Goal: Task Accomplishment & Management: Use online tool/utility

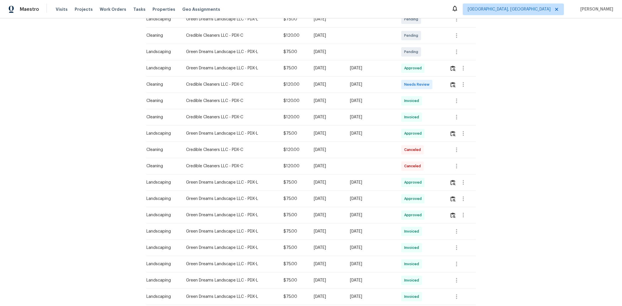
scroll to position [129, 0]
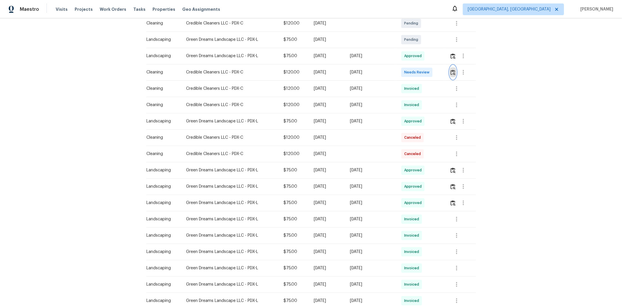
click at [442, 75] on button "button" at bounding box center [453, 72] width 7 height 14
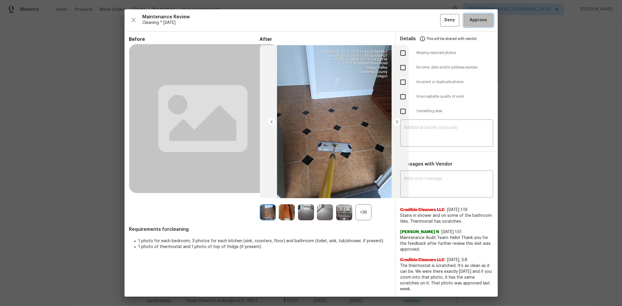
click at [442, 17] on span "Approve" at bounding box center [478, 20] width 17 height 7
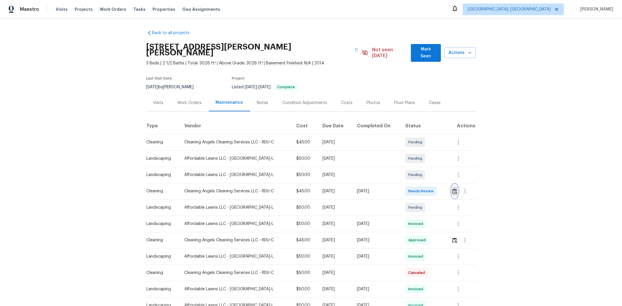
click at [442, 189] on img "button" at bounding box center [454, 192] width 5 height 6
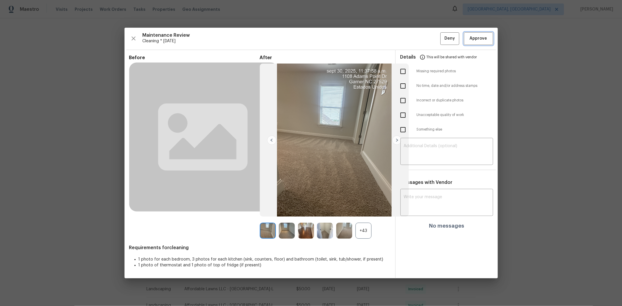
click at [442, 38] on span "Approve" at bounding box center [478, 38] width 17 height 7
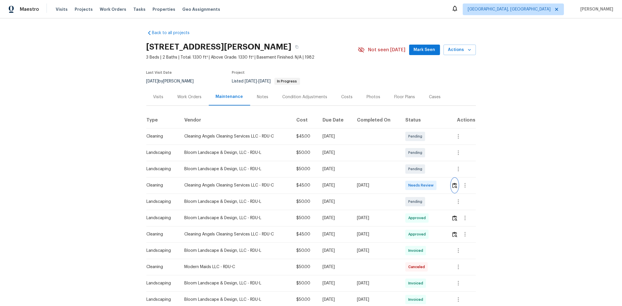
click at [442, 183] on img "button" at bounding box center [454, 186] width 5 height 6
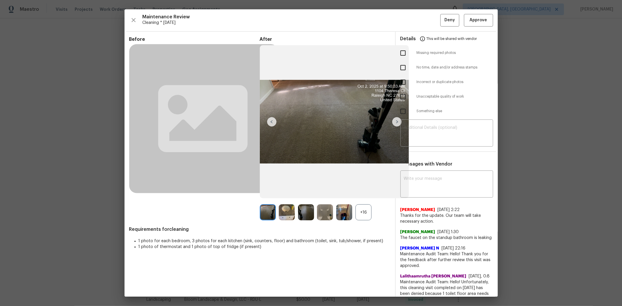
click at [404, 98] on input "checkbox" at bounding box center [403, 97] width 12 height 12
checkbox input "true"
click at [433, 127] on textarea at bounding box center [447, 134] width 86 height 16
paste textarea "Maintenance Audit Team: Hello! Unfortunately, this cleaning visit completed on …"
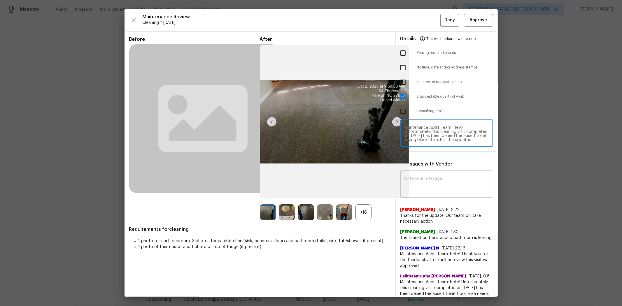
type textarea "Maintenance Audit Team: Hello! Unfortunately, this cleaning visit completed on …"
click at [423, 174] on div "x ​" at bounding box center [446, 185] width 93 height 26
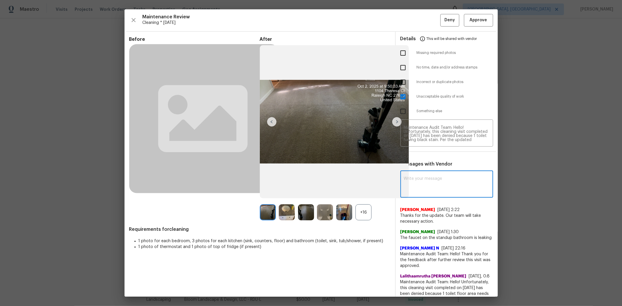
paste textarea "Maintenance Audit Team: Hello! Unfortunately, this cleaning visit completed on …"
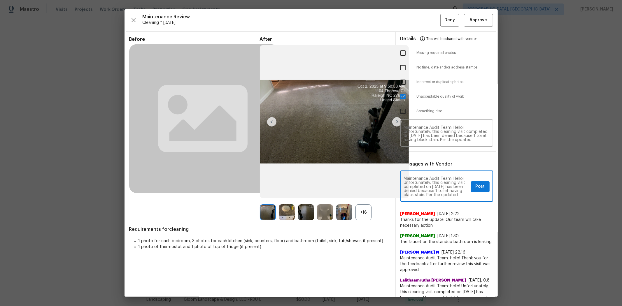
scroll to position [73, 0]
type textarea "Maintenance Audit Team: Hello! Unfortunately, this cleaning visit completed on …"
click at [442, 185] on button "Post" at bounding box center [480, 186] width 19 height 11
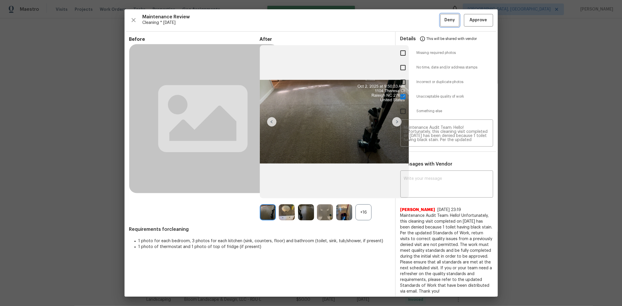
scroll to position [0, 0]
click at [442, 21] on span "Deny" at bounding box center [449, 20] width 10 height 7
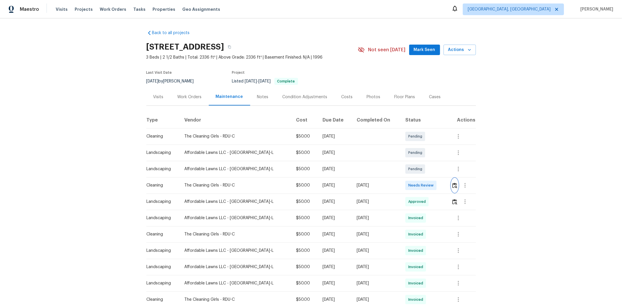
click at [442, 186] on img "button" at bounding box center [454, 186] width 5 height 6
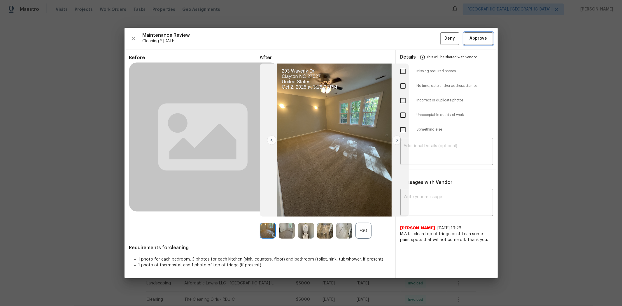
click at [442, 37] on span "Approve" at bounding box center [478, 38] width 17 height 7
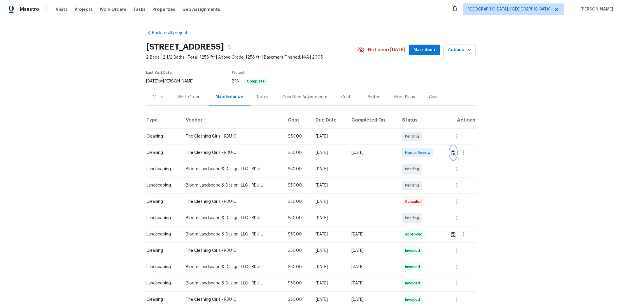
click at [442, 155] on button "button" at bounding box center [453, 153] width 7 height 14
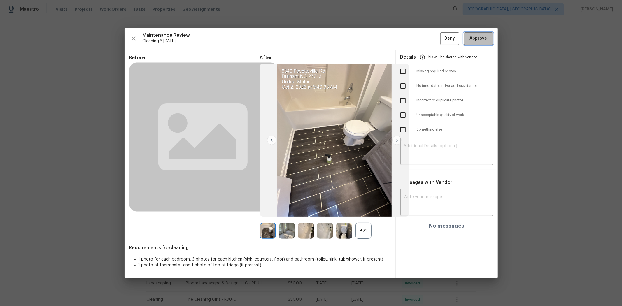
drag, startPoint x: 476, startPoint y: 39, endPoint x: 462, endPoint y: 46, distance: 16.0
click at [442, 38] on span "Approve" at bounding box center [478, 38] width 17 height 7
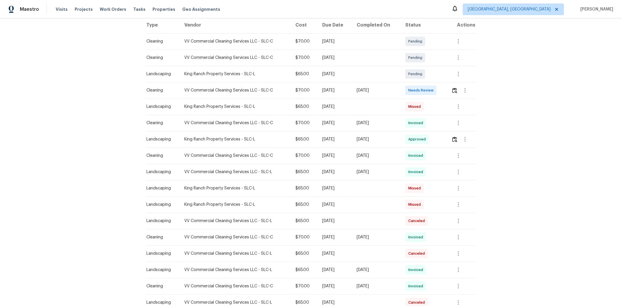
scroll to position [32, 0]
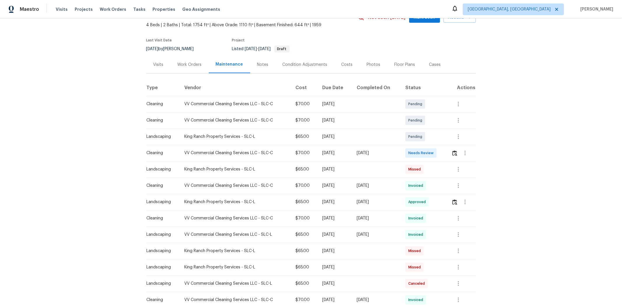
click at [442, 152] on tr "Cleaning VV Commercial Cleaning Services LLC - SLC-C $70.00 Mon, Sep 29 2025 Th…" at bounding box center [311, 153] width 330 height 16
click at [442, 153] on img "button" at bounding box center [454, 153] width 5 height 6
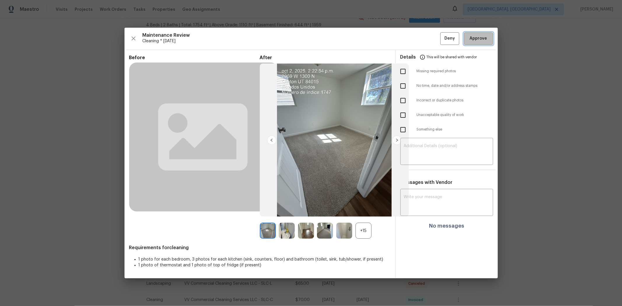
click at [442, 36] on span "Approve" at bounding box center [479, 38] width 20 height 7
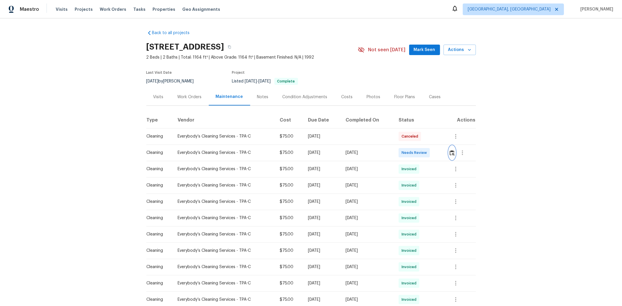
click at [442, 155] on img "button" at bounding box center [452, 153] width 5 height 6
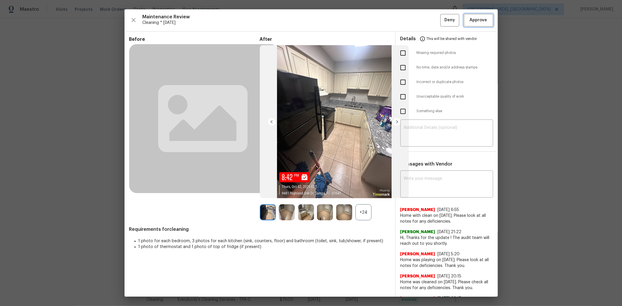
click at [442, 22] on span "Approve" at bounding box center [478, 20] width 17 height 7
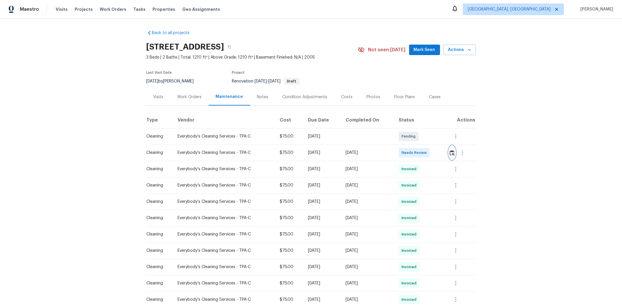
click at [442, 153] on img "button" at bounding box center [452, 153] width 5 height 6
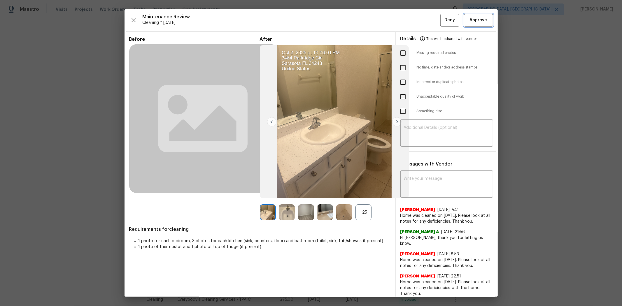
click at [442, 23] on span "Approve" at bounding box center [478, 20] width 17 height 7
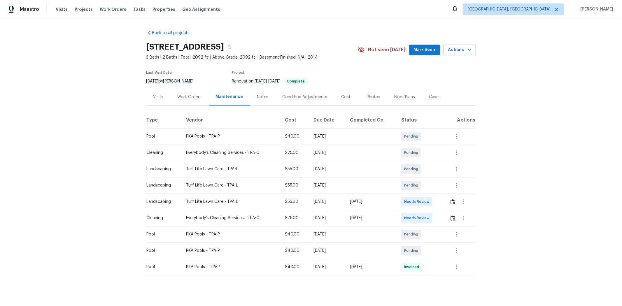
drag, startPoint x: 334, startPoint y: 220, endPoint x: 413, endPoint y: 220, distance: 78.4
click at [395, 205] on tr "Cleaning Everybody’s Cleaning Services - TPA-C $75.00 Mon, Sep 29 2025 Thu, Oct…" at bounding box center [311, 218] width 330 height 16
click at [442, 205] on td "Needs Review" at bounding box center [421, 218] width 48 height 16
click at [442, 205] on button "button" at bounding box center [453, 218] width 7 height 14
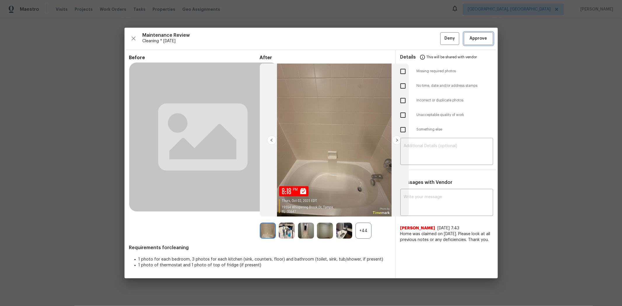
click at [442, 39] on span "Approve" at bounding box center [478, 38] width 17 height 7
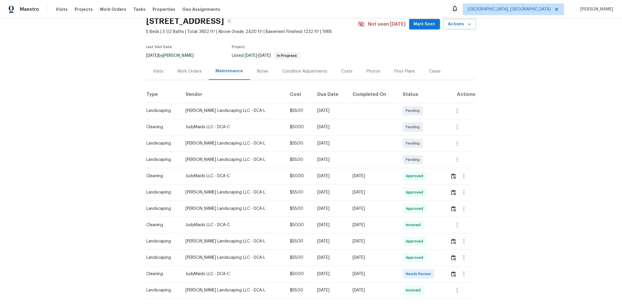
scroll to position [58, 0]
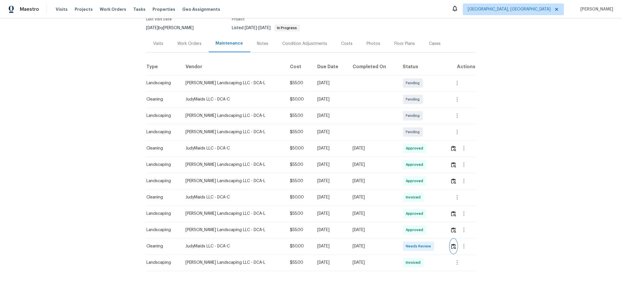
click at [442, 205] on img "button" at bounding box center [453, 247] width 5 height 6
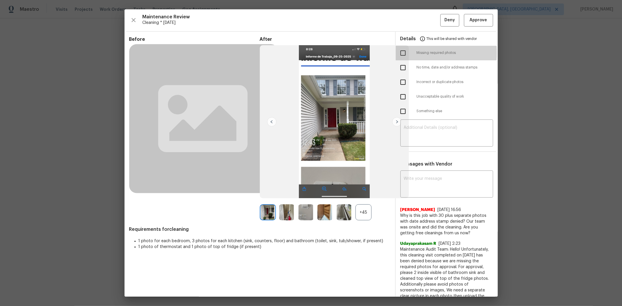
click at [399, 53] on input "checkbox" at bounding box center [403, 53] width 12 height 12
checkbox input "true"
click at [436, 126] on textarea at bounding box center [447, 134] width 86 height 16
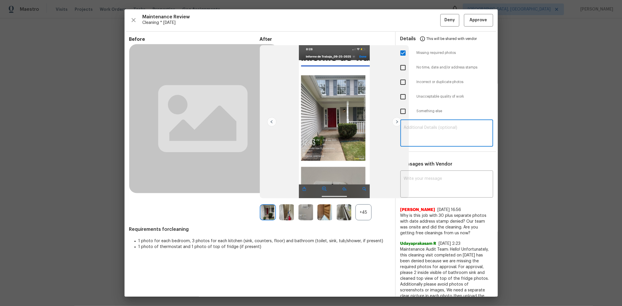
paste textarea "Maintenance Audit Team: Hello! Unfortunately, this cleaning visit completed on …"
type textarea "Maintenance Audit Team: Hello! Unfortunately, this cleaning visit completed on …"
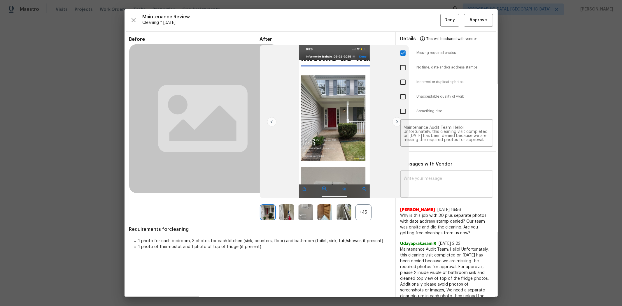
click at [441, 180] on textarea at bounding box center [447, 185] width 86 height 16
paste textarea "Maintenance Audit Team: Hello! Unfortunately, this cleaning visit completed on …"
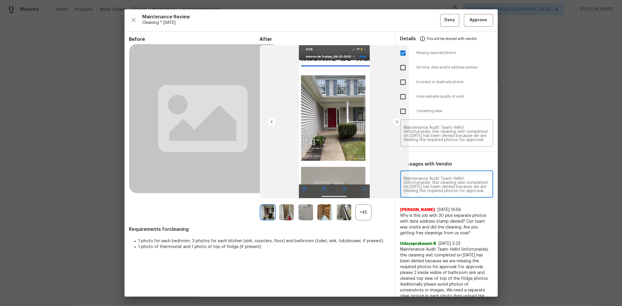
scroll to position [82, 0]
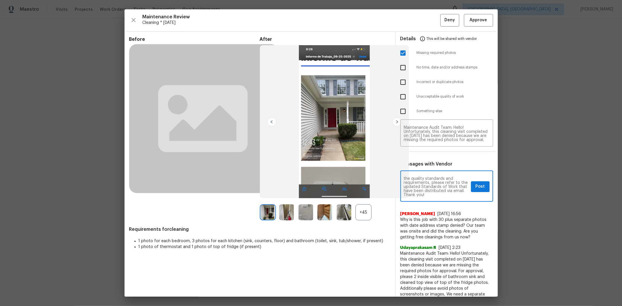
type textarea "Maintenance Audit Team: Hello! Unfortunately, this cleaning visit completed on …"
click at [442, 184] on span "Post" at bounding box center [480, 186] width 9 height 7
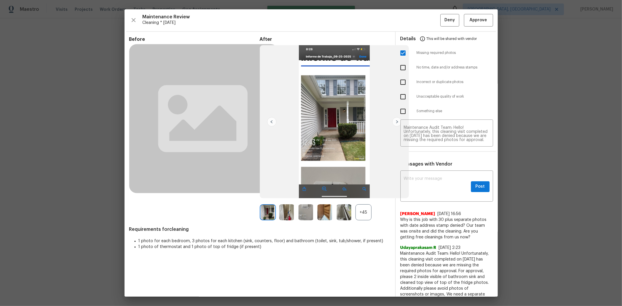
scroll to position [0, 0]
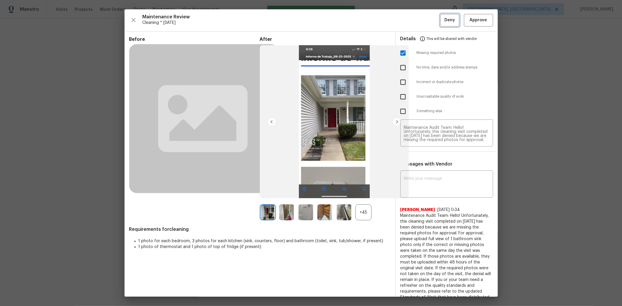
click at [442, 24] on span "Deny" at bounding box center [449, 20] width 10 height 7
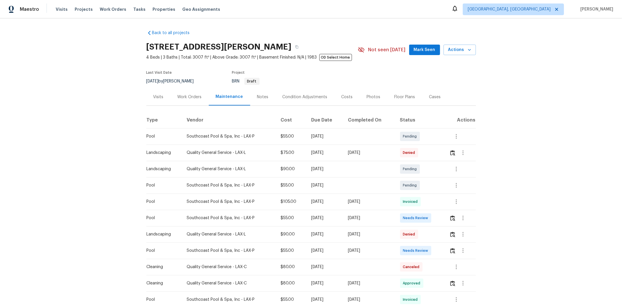
drag, startPoint x: 157, startPoint y: 225, endPoint x: 405, endPoint y: 222, distance: 248.7
click at [334, 196] on tr "Pool Southcoast Pool & Spa, Inc - LAX-P $55.00 [DATE] [DATE] Needs Review" at bounding box center [311, 218] width 330 height 16
click at [334, 196] on span "Needs Review" at bounding box center [417, 218] width 28 height 6
click at [334, 196] on td at bounding box center [460, 218] width 31 height 16
click at [334, 196] on button "button" at bounding box center [452, 218] width 7 height 14
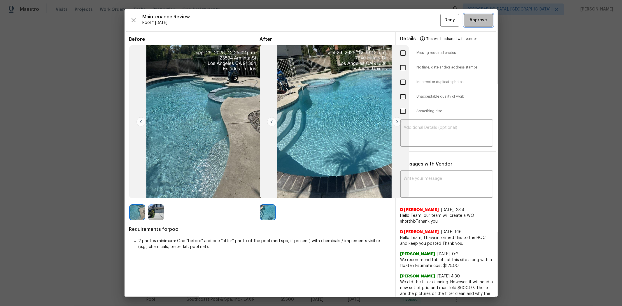
click at [334, 19] on span "Approve" at bounding box center [479, 20] width 20 height 7
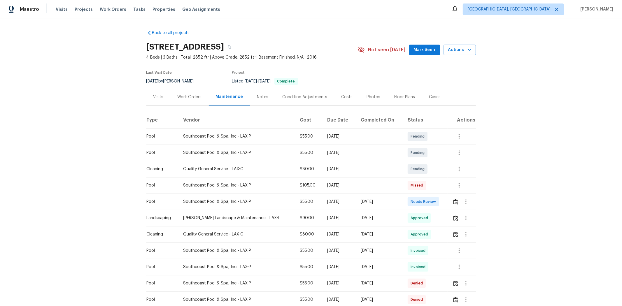
click at [442, 205] on td at bounding box center [462, 202] width 28 height 16
click at [442, 205] on img "button" at bounding box center [455, 202] width 5 height 6
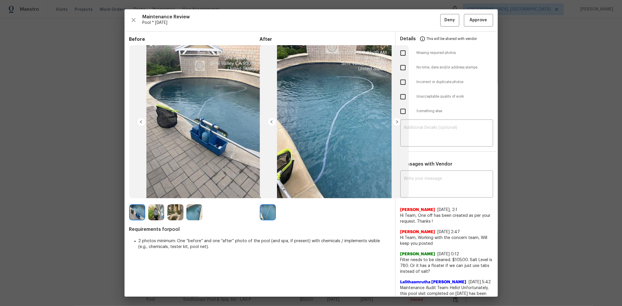
click at [442, 28] on div "Maintenance Review Pool * Tue, Sep 30 Deny Approve Before After Requirements fo…" at bounding box center [311, 153] width 373 height 288
click at [442, 22] on span "Approve" at bounding box center [478, 20] width 17 height 7
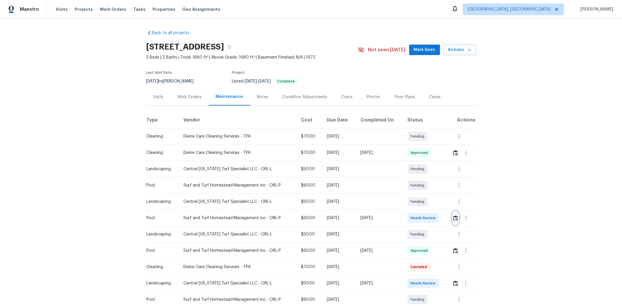
click at [442, 205] on img "button" at bounding box center [455, 218] width 5 height 6
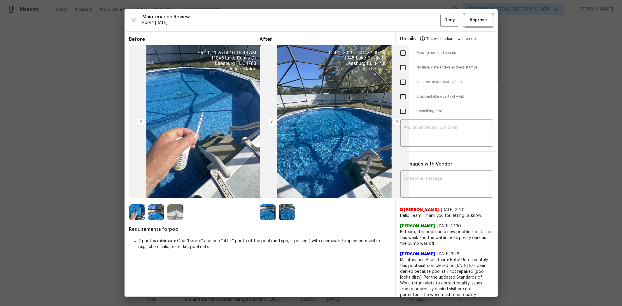
click at [442, 19] on span "Approve" at bounding box center [479, 20] width 20 height 7
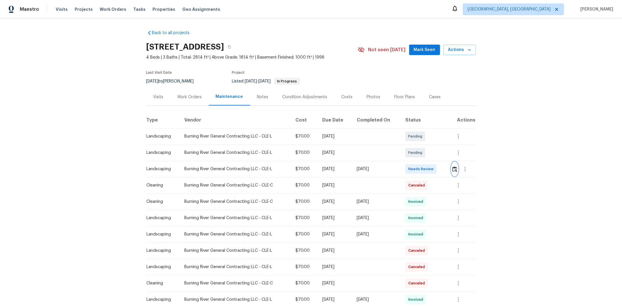
click at [442, 167] on img "button" at bounding box center [454, 170] width 5 height 6
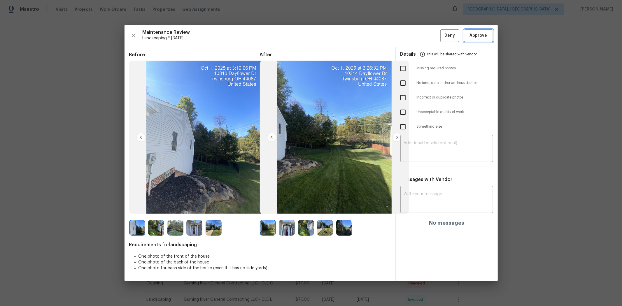
click at [442, 36] on span "Approve" at bounding box center [479, 35] width 20 height 7
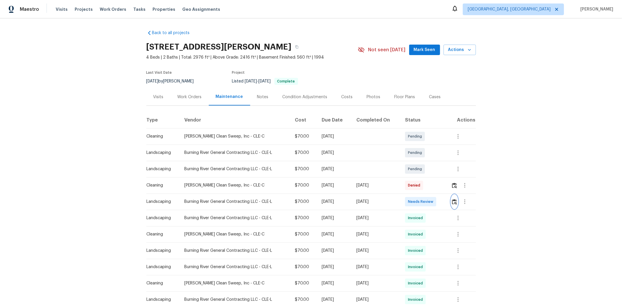
click at [442, 201] on img "button" at bounding box center [454, 202] width 5 height 6
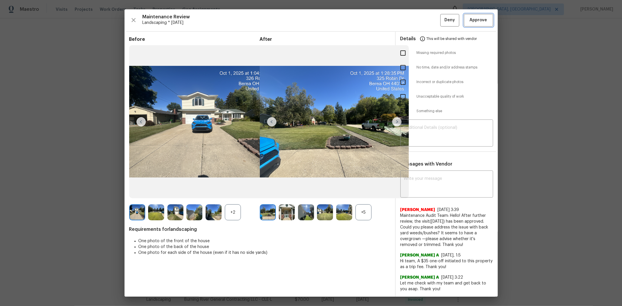
click at [442, 24] on span "Approve" at bounding box center [479, 20] width 20 height 7
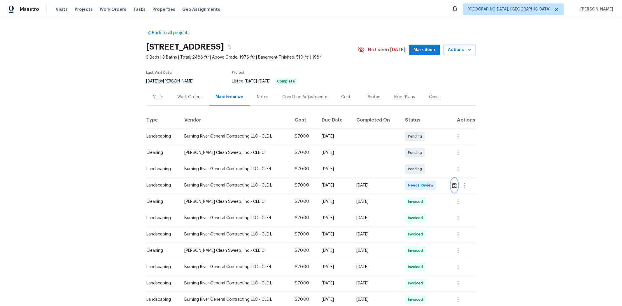
click at [442, 185] on img "button" at bounding box center [454, 186] width 5 height 6
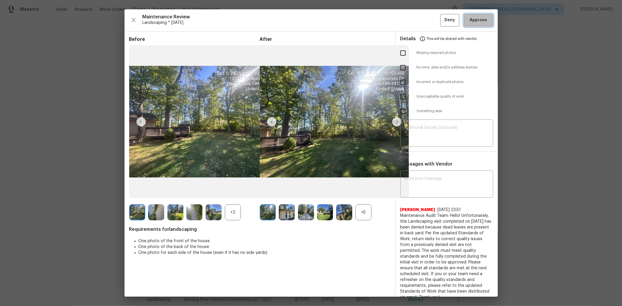
drag, startPoint x: 482, startPoint y: 19, endPoint x: 450, endPoint y: 15, distance: 32.3
click at [442, 19] on span "Approve" at bounding box center [479, 20] width 20 height 7
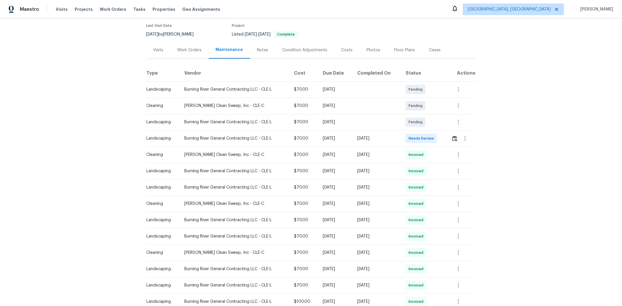
scroll to position [97, 0]
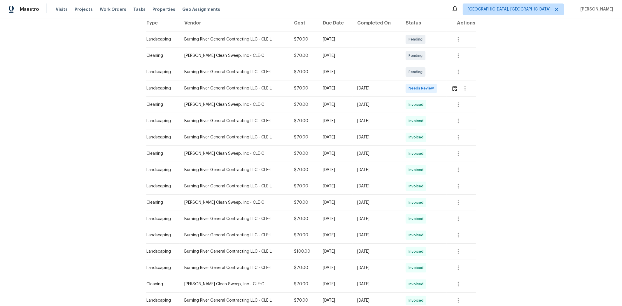
click at [442, 85] on div at bounding box center [465, 88] width 14 height 14
click at [442, 90] on img "button" at bounding box center [454, 89] width 5 height 6
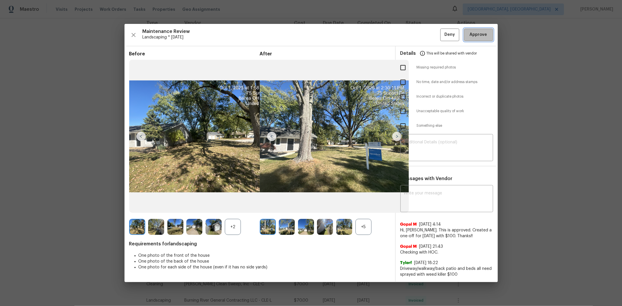
click at [442, 30] on button "Approve" at bounding box center [478, 35] width 29 height 13
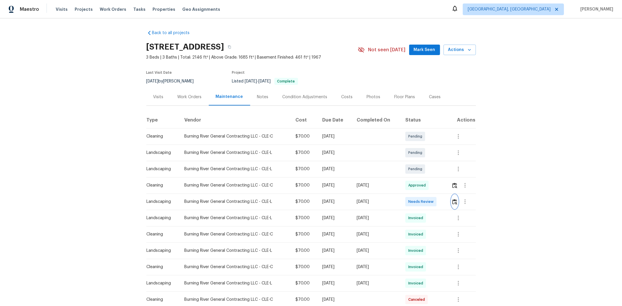
click at [442, 201] on img "button" at bounding box center [454, 202] width 5 height 6
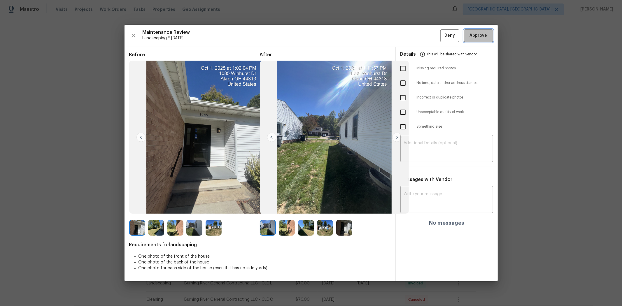
click at [442, 31] on button "Approve" at bounding box center [478, 35] width 29 height 13
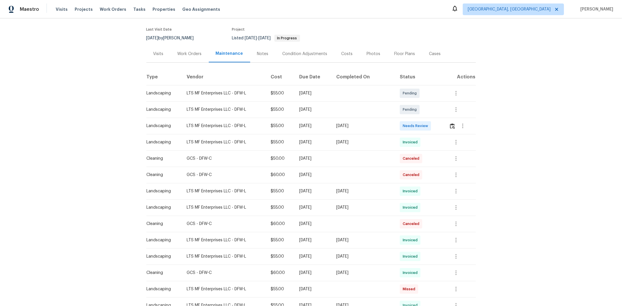
scroll to position [97, 0]
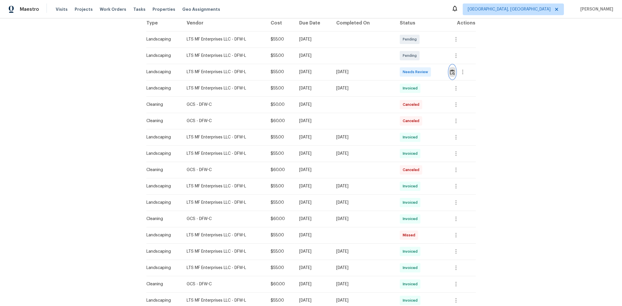
click at [442, 71] on img "button" at bounding box center [452, 72] width 5 height 6
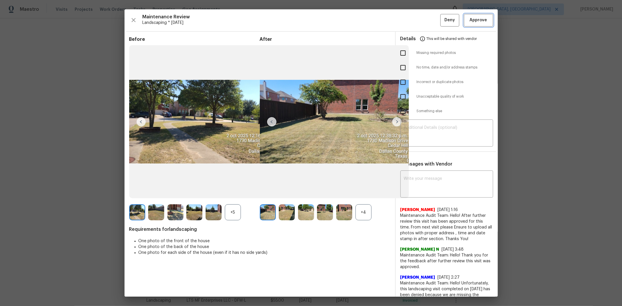
click at [442, 19] on span "Approve" at bounding box center [478, 20] width 17 height 7
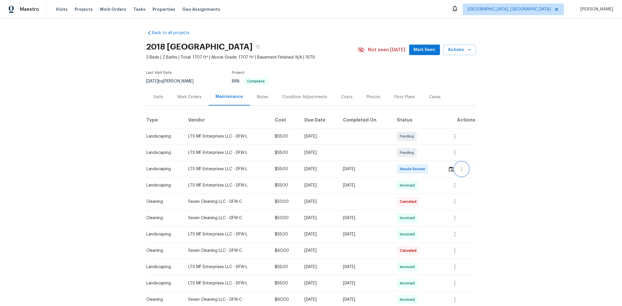
click at [442, 167] on button "button" at bounding box center [462, 169] width 14 height 14
click at [442, 171] on div at bounding box center [311, 153] width 622 height 306
click at [442, 170] on img "button" at bounding box center [451, 170] width 5 height 6
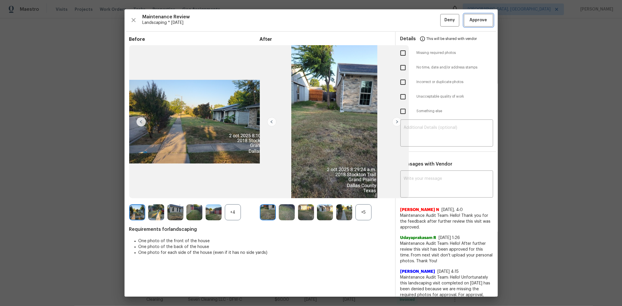
click at [442, 23] on span "Approve" at bounding box center [478, 20] width 17 height 7
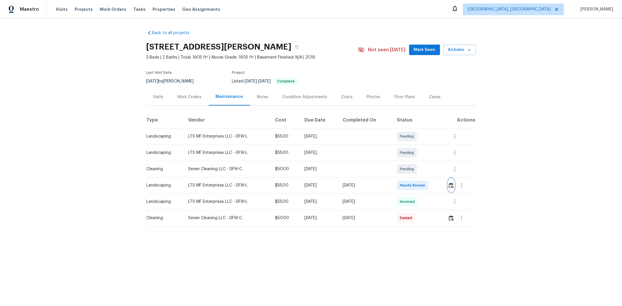
click at [442, 186] on img "button" at bounding box center [451, 186] width 5 height 6
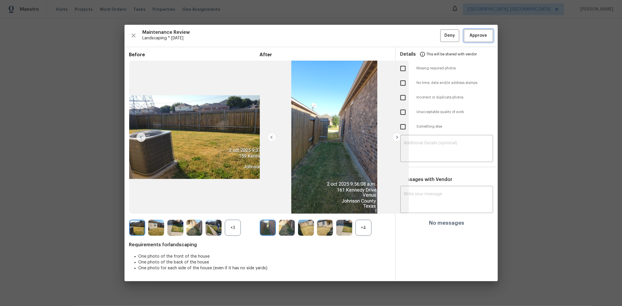
click at [442, 34] on span "Approve" at bounding box center [478, 35] width 17 height 7
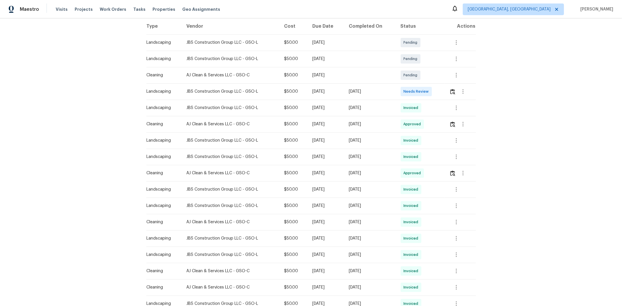
scroll to position [97, 0]
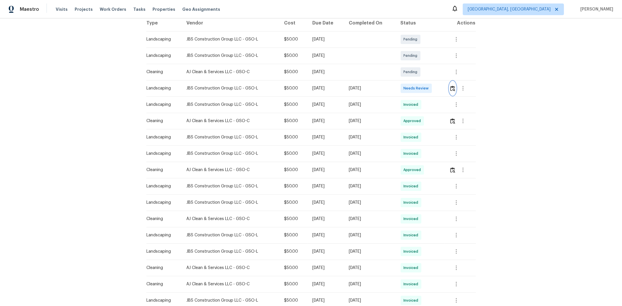
click at [442, 92] on button "button" at bounding box center [452, 88] width 7 height 14
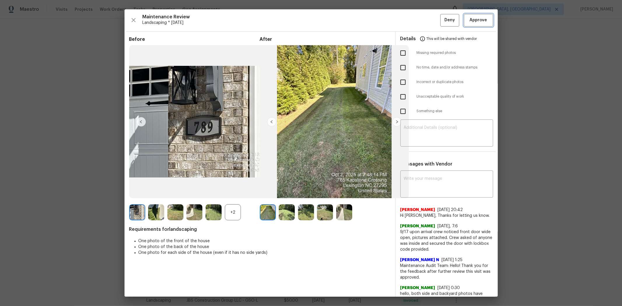
click at [442, 22] on span "Approve" at bounding box center [478, 20] width 17 height 7
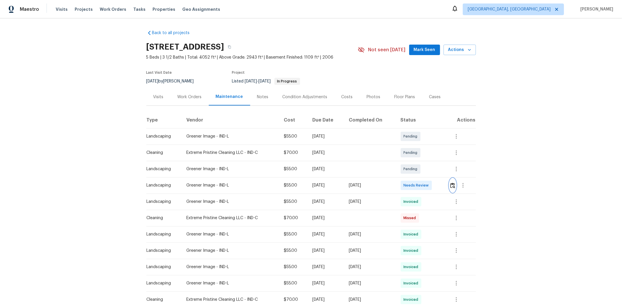
click at [442, 189] on button "button" at bounding box center [452, 185] width 7 height 14
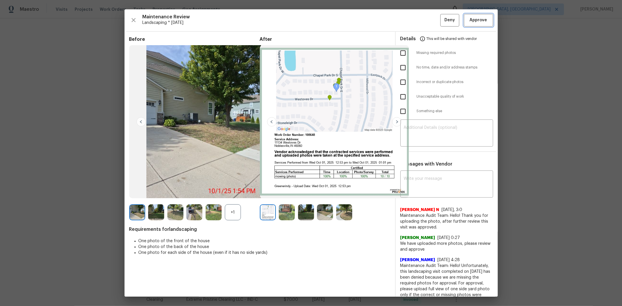
click at [442, 17] on span "Approve" at bounding box center [478, 20] width 17 height 7
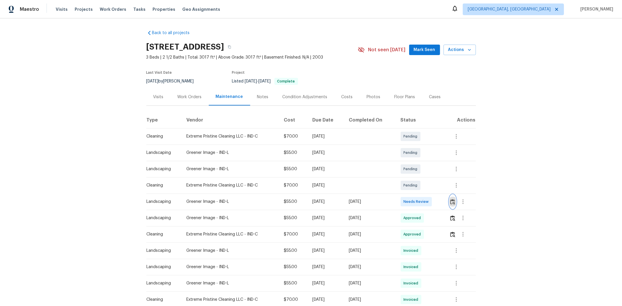
click at [442, 199] on img "button" at bounding box center [452, 202] width 5 height 6
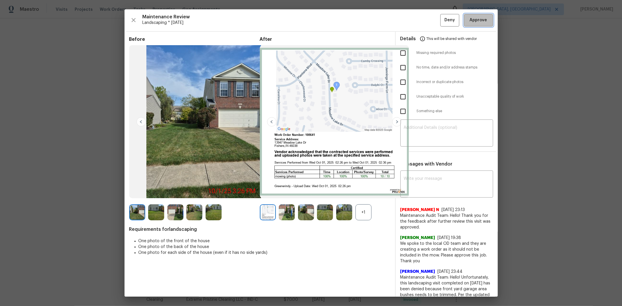
click at [442, 25] on button "Approve" at bounding box center [478, 20] width 29 height 13
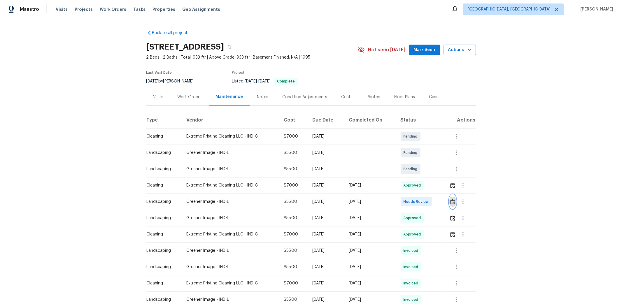
click at [442, 204] on button "button" at bounding box center [452, 202] width 7 height 14
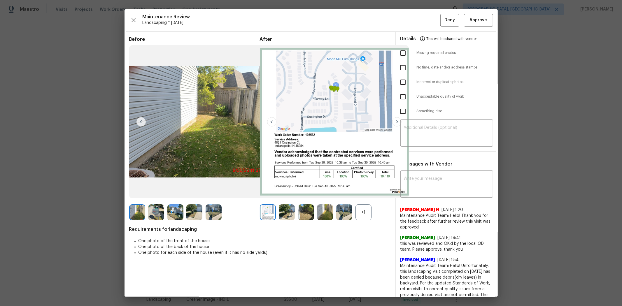
click at [402, 97] on input "checkbox" at bounding box center [403, 97] width 12 height 12
checkbox input "true"
click at [421, 121] on div "​" at bounding box center [446, 134] width 93 height 26
paste textarea "Maintenance Audit Team: Hello! Unfortunately, this landscaping visit completed …"
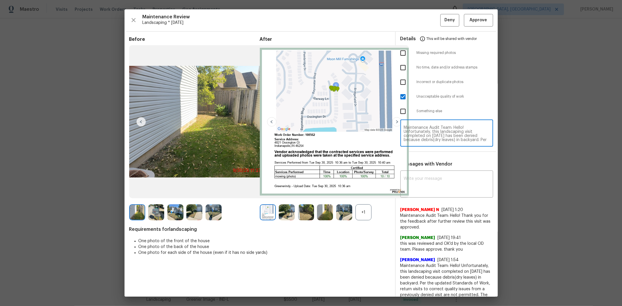
scroll to position [53, 0]
type textarea "Maintenance Audit Team: Hello! Unfortunately, this landscaping visit completed …"
click at [439, 183] on textarea at bounding box center [447, 185] width 86 height 16
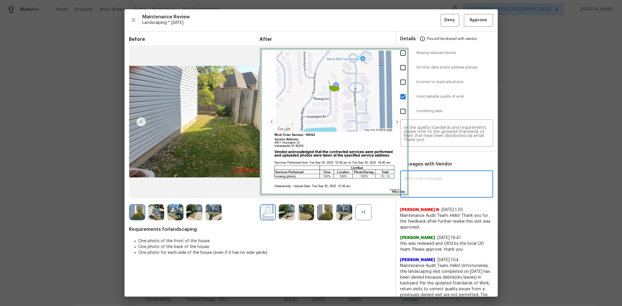
paste textarea "Maintenance Audit Team: Hello! Unfortunately, this landscaping visit completed …"
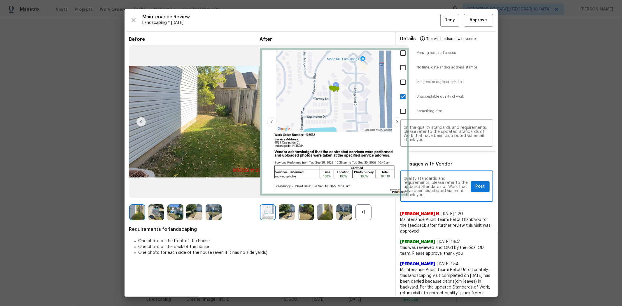
type textarea "Maintenance Audit Team: Hello! Unfortunately, this landscaping visit completed …"
drag, startPoint x: 472, startPoint y: 184, endPoint x: 457, endPoint y: 104, distance: 81.6
click at [442, 184] on span "Post" at bounding box center [480, 186] width 9 height 7
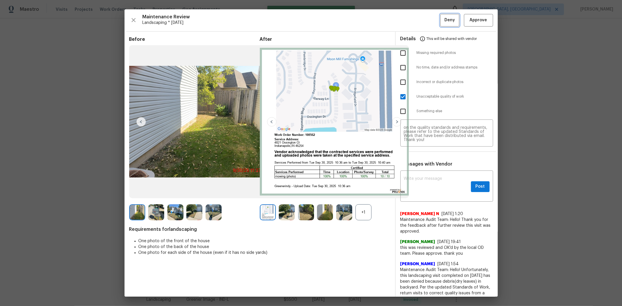
click at [442, 20] on span "Deny" at bounding box center [449, 20] width 10 height 7
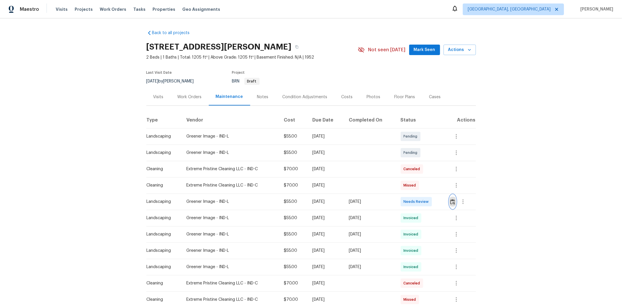
click at [442, 203] on img "button" at bounding box center [452, 202] width 5 height 6
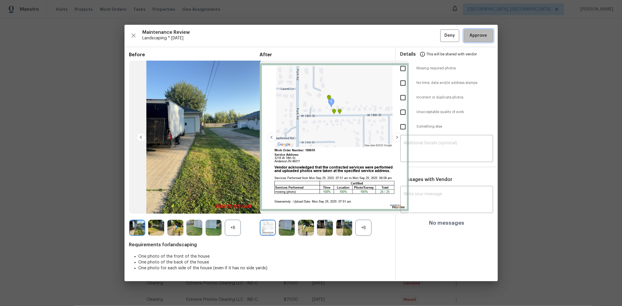
click at [442, 37] on span "Approve" at bounding box center [478, 35] width 17 height 7
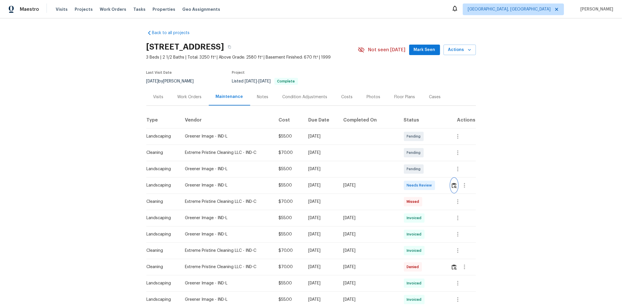
click at [442, 188] on button "button" at bounding box center [454, 185] width 7 height 14
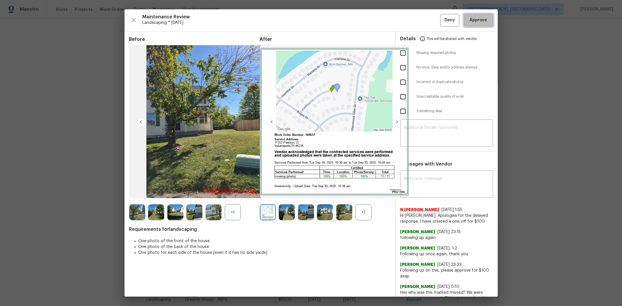
click at [442, 24] on button "Approve" at bounding box center [478, 20] width 29 height 13
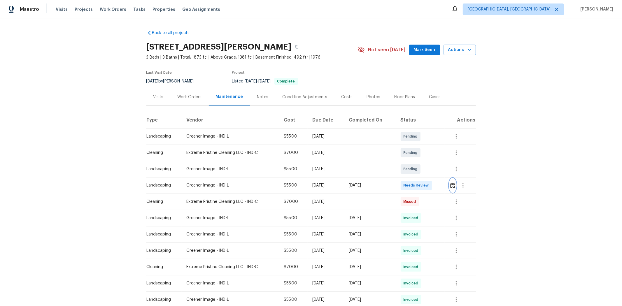
click at [442, 182] on button "button" at bounding box center [452, 185] width 7 height 14
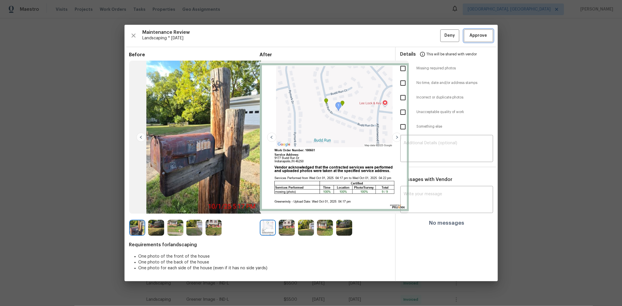
click at [442, 31] on button "Approve" at bounding box center [478, 35] width 29 height 13
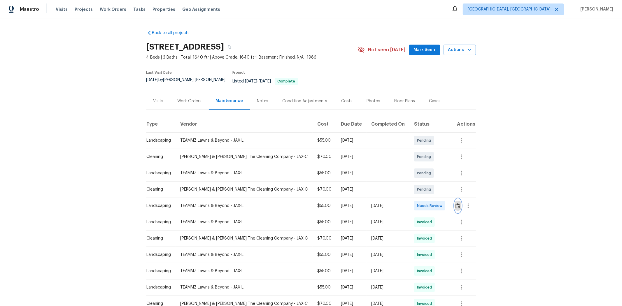
click at [442, 203] on img "button" at bounding box center [457, 206] width 5 height 6
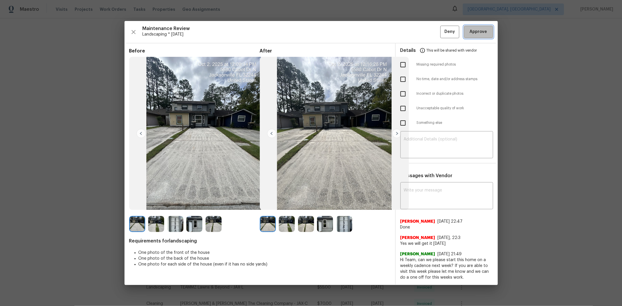
click at [442, 30] on span "Approve" at bounding box center [478, 31] width 17 height 7
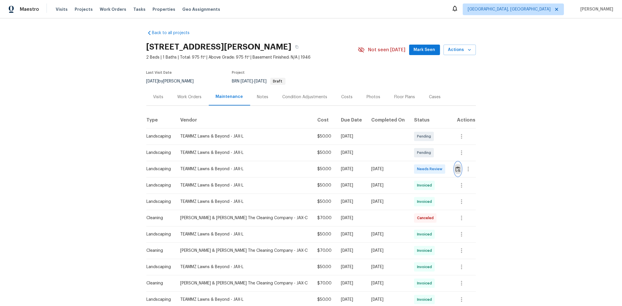
click at [442, 168] on img "button" at bounding box center [457, 170] width 5 height 6
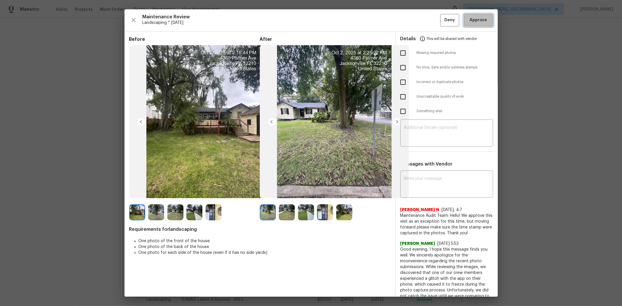
click at [442, 22] on span "Approve" at bounding box center [478, 20] width 17 height 7
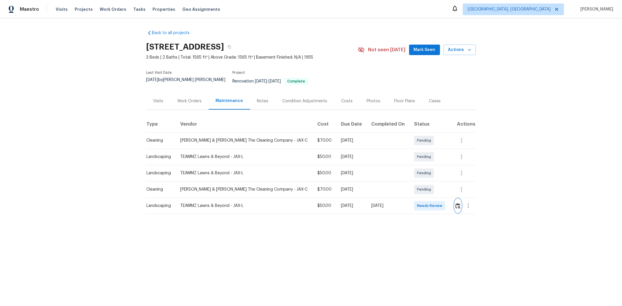
click at [442, 203] on img "button" at bounding box center [457, 206] width 5 height 6
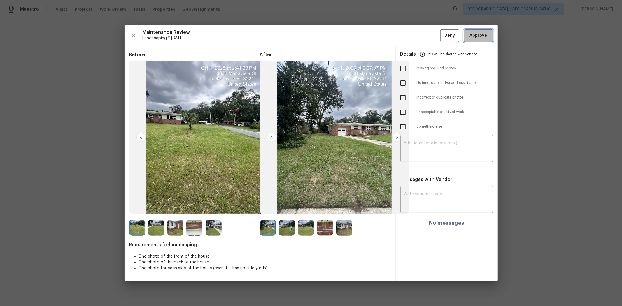
click at [442, 38] on span "Approve" at bounding box center [478, 35] width 17 height 7
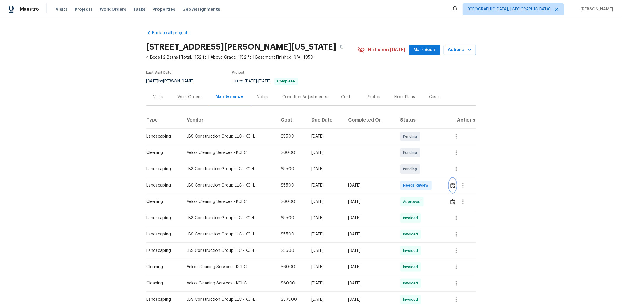
click at [442, 187] on img "button" at bounding box center [452, 186] width 5 height 6
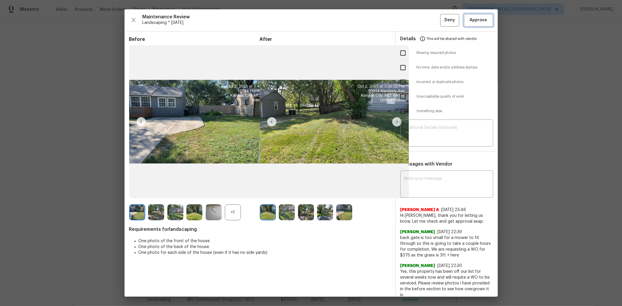
click at [442, 22] on button "Approve" at bounding box center [478, 20] width 29 height 13
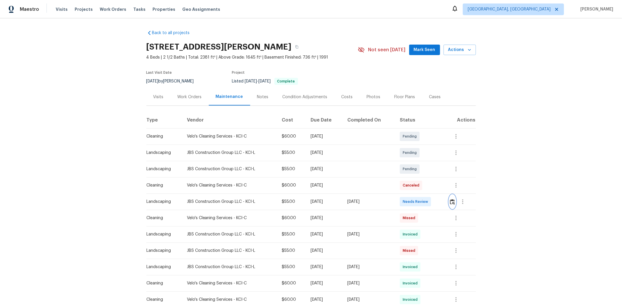
click at [442, 202] on img "button" at bounding box center [452, 202] width 5 height 6
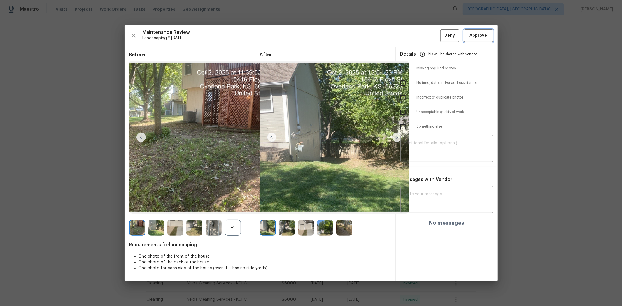
click at [442, 36] on span "Approve" at bounding box center [478, 35] width 17 height 7
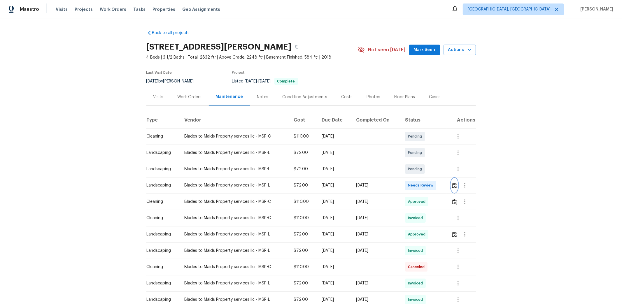
click at [442, 185] on img "button" at bounding box center [454, 186] width 5 height 6
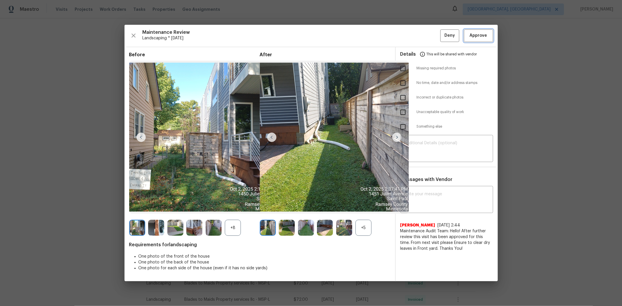
drag, startPoint x: 479, startPoint y: 36, endPoint x: 469, endPoint y: 33, distance: 9.4
click at [442, 36] on span "Approve" at bounding box center [478, 35] width 17 height 7
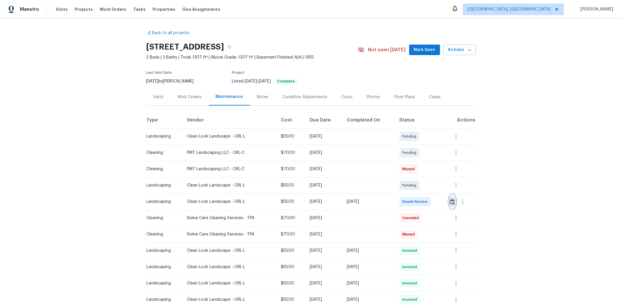
click at [442, 201] on button "button" at bounding box center [452, 202] width 7 height 14
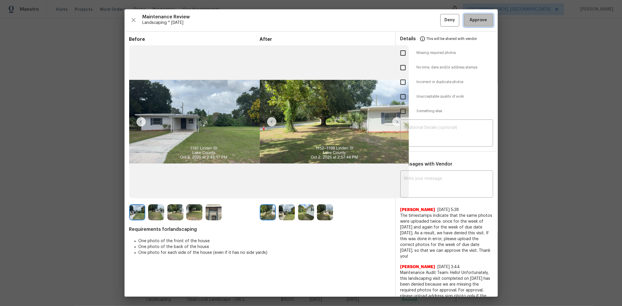
drag, startPoint x: 470, startPoint y: 21, endPoint x: 466, endPoint y: 16, distance: 6.4
click at [442, 20] on span "Approve" at bounding box center [478, 20] width 17 height 7
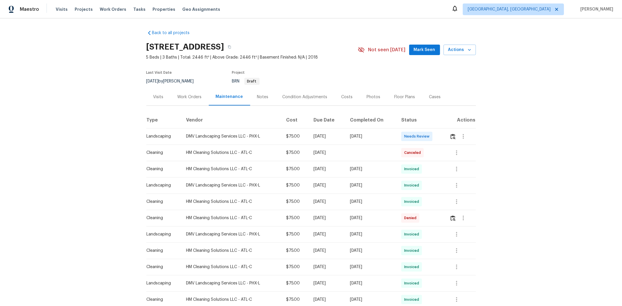
scroll to position [32, 0]
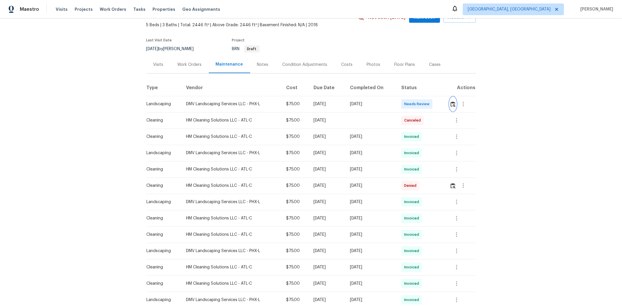
click at [334, 110] on button "button" at bounding box center [453, 104] width 7 height 14
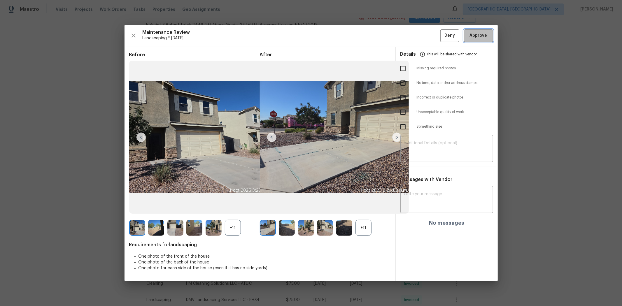
click at [334, 30] on button "Approve" at bounding box center [478, 35] width 29 height 13
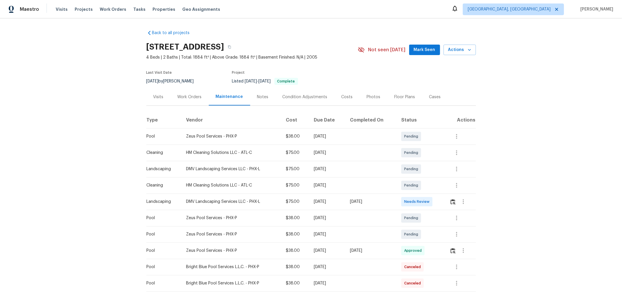
click at [442, 202] on td at bounding box center [460, 202] width 31 height 16
click at [442, 202] on img "button" at bounding box center [453, 202] width 5 height 6
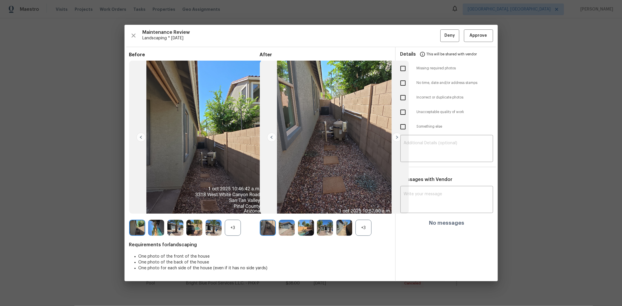
click at [442, 44] on div "Maintenance Review Landscaping * Mon, Sep 29 Deny Approve Before +3 After +3 Re…" at bounding box center [311, 153] width 373 height 257
click at [442, 38] on span "Approve" at bounding box center [478, 35] width 17 height 7
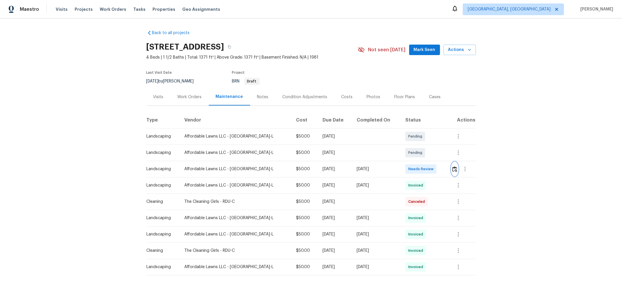
click at [442, 168] on img "button" at bounding box center [454, 170] width 5 height 6
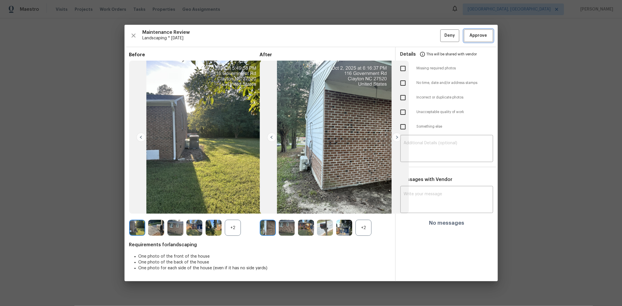
drag, startPoint x: 467, startPoint y: 33, endPoint x: 470, endPoint y: 34, distance: 3.1
click at [442, 33] on button "Approve" at bounding box center [478, 35] width 29 height 13
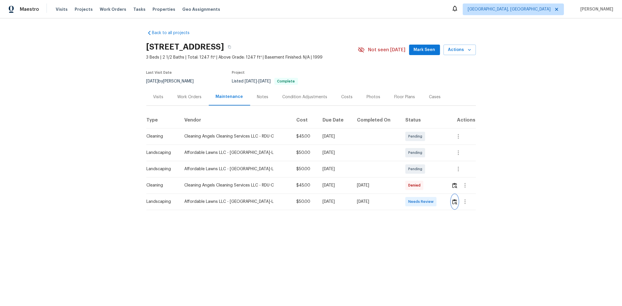
click at [334, 196] on img "button" at bounding box center [454, 202] width 5 height 6
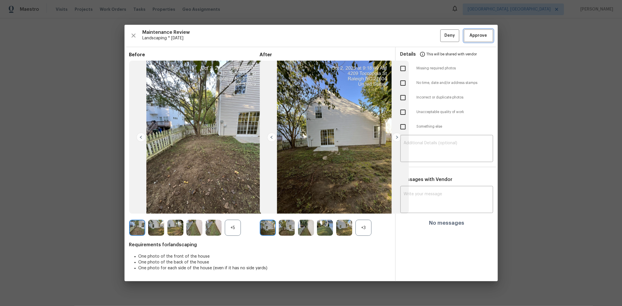
click at [334, 38] on span "Approve" at bounding box center [478, 35] width 17 height 7
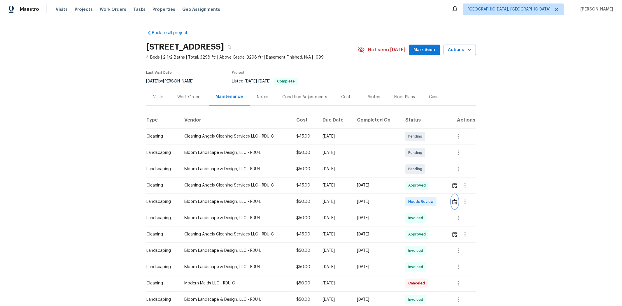
click at [442, 204] on img "button" at bounding box center [454, 202] width 5 height 6
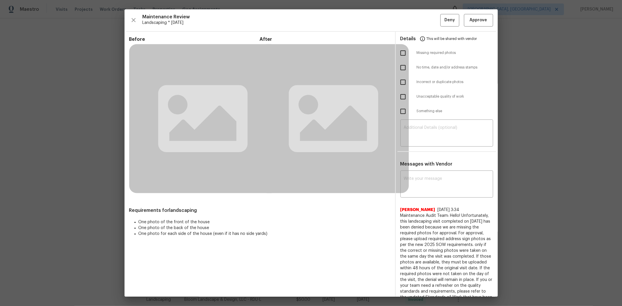
drag, startPoint x: 477, startPoint y: 13, endPoint x: 470, endPoint y: 20, distance: 10.3
click at [442, 13] on div "Maintenance Review Landscaping * Mon, Sep 29 Deny Approve Before After Requirem…" at bounding box center [311, 153] width 373 height 288
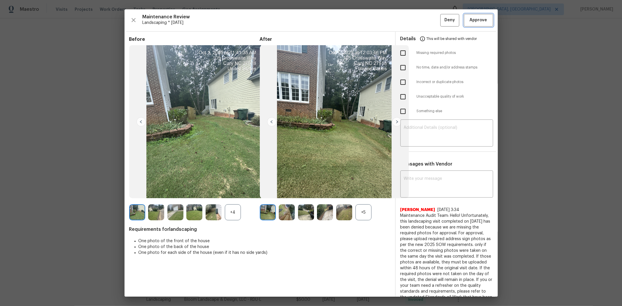
click at [442, 19] on span "Approve" at bounding box center [478, 20] width 17 height 7
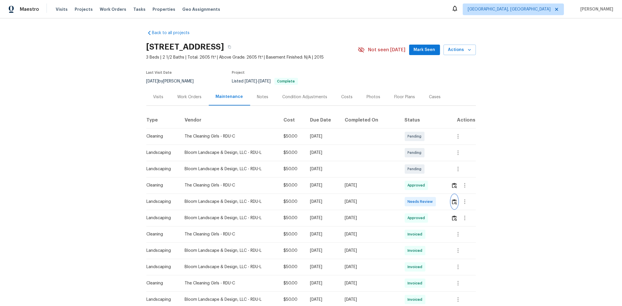
click at [442, 201] on img "button" at bounding box center [454, 202] width 5 height 6
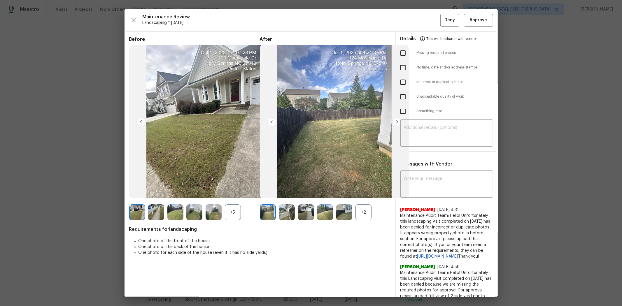
click at [442, 40] on div "Details This will be shared with vendor" at bounding box center [446, 39] width 93 height 14
click at [442, 27] on div "Maintenance Review Landscaping * Mon, Sep 29 Deny Approve Before +5 After +2 Re…" at bounding box center [311, 153] width 373 height 288
click at [442, 17] on span "Approve" at bounding box center [478, 20] width 17 height 7
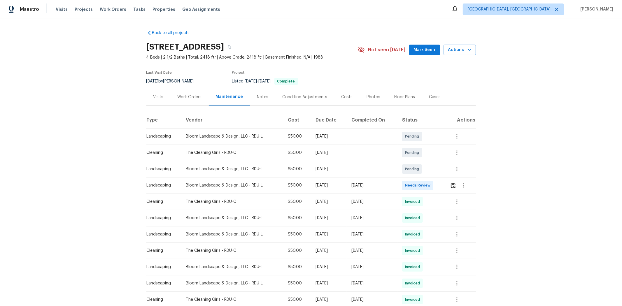
click at [442, 186] on td at bounding box center [460, 185] width 30 height 16
click at [442, 185] on img "button" at bounding box center [453, 186] width 5 height 6
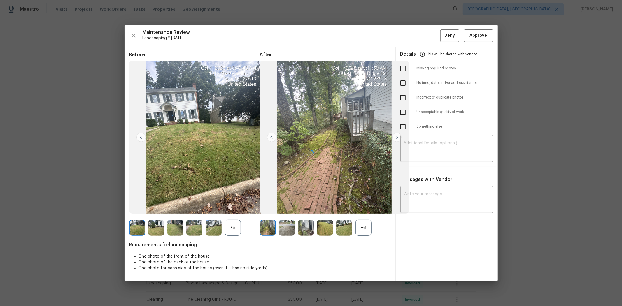
click at [442, 35] on div "Maintenance Review Landscaping * [DATE] Deny Approve" at bounding box center [311, 35] width 364 height 13
click at [442, 38] on span "Approve" at bounding box center [479, 35] width 20 height 7
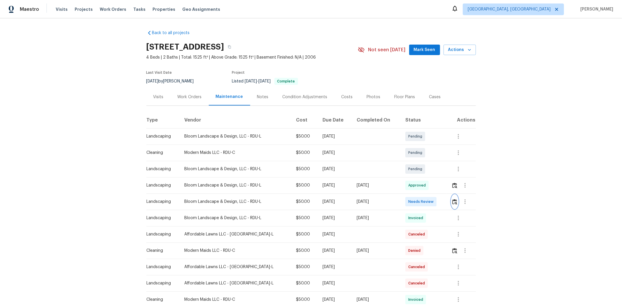
click at [442, 204] on img "button" at bounding box center [454, 202] width 5 height 6
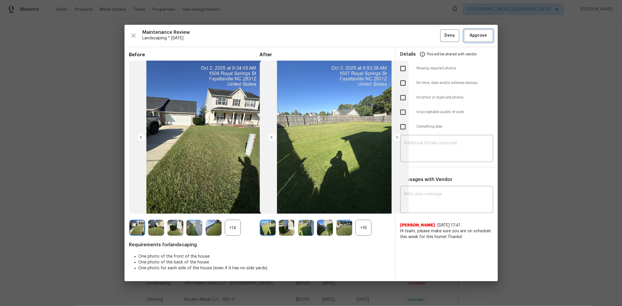
click at [442, 34] on span "Approve" at bounding box center [478, 35] width 17 height 7
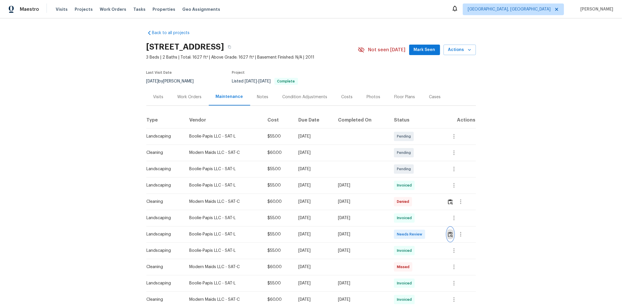
click at [442, 205] on img "button" at bounding box center [450, 235] width 5 height 6
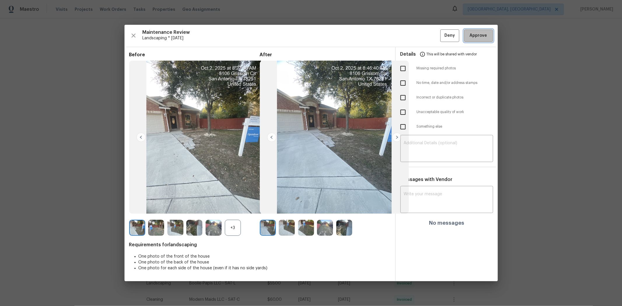
click at [442, 33] on span "Approve" at bounding box center [478, 35] width 17 height 7
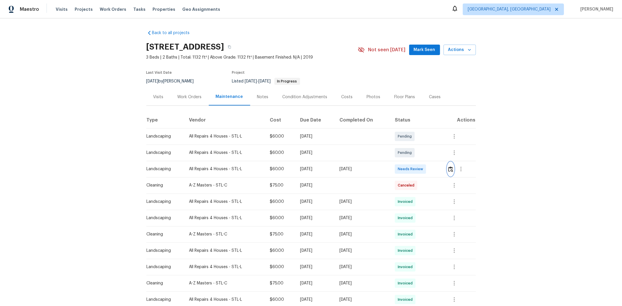
click at [442, 169] on img "button" at bounding box center [450, 170] width 5 height 6
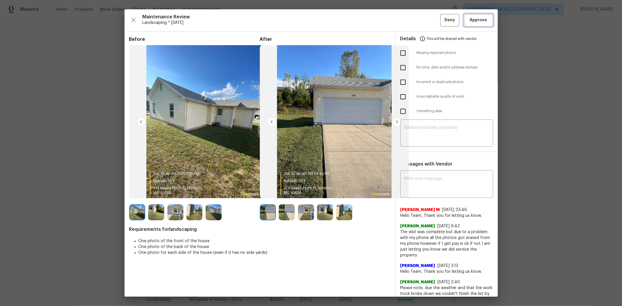
click at [442, 18] on span "Approve" at bounding box center [478, 20] width 17 height 7
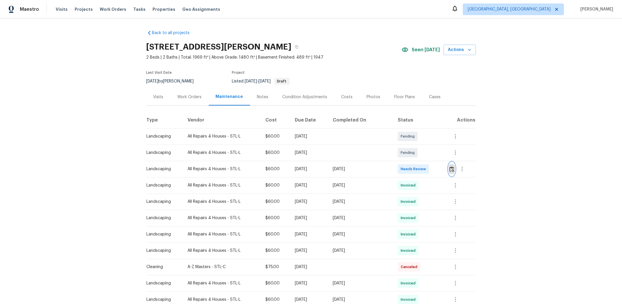
click at [442, 169] on button "button" at bounding box center [451, 169] width 7 height 14
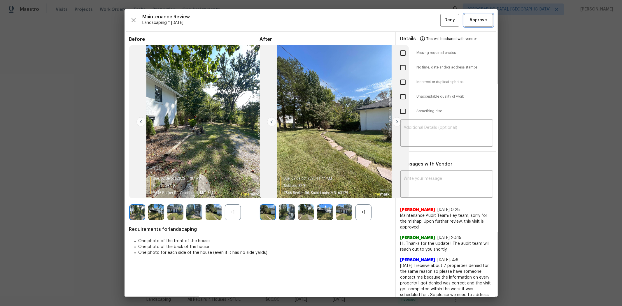
click at [442, 19] on span "Approve" at bounding box center [478, 20] width 17 height 7
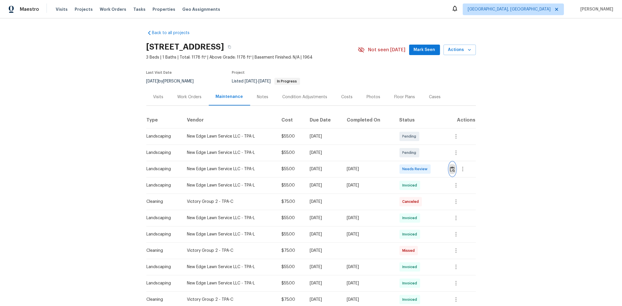
click at [442, 168] on button "button" at bounding box center [452, 169] width 7 height 14
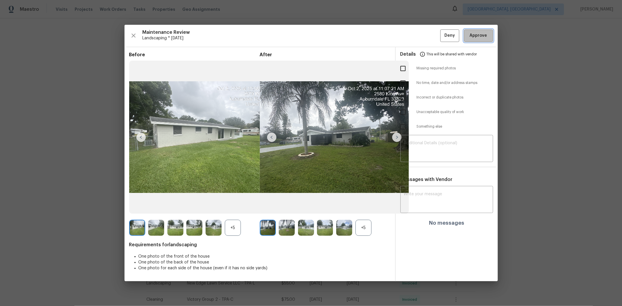
drag, startPoint x: 476, startPoint y: 32, endPoint x: 483, endPoint y: 34, distance: 6.2
click at [442, 32] on span "Approve" at bounding box center [478, 35] width 17 height 7
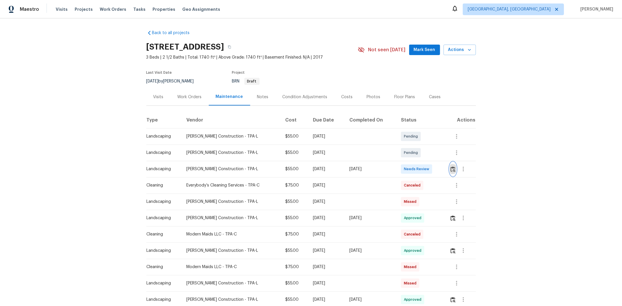
click at [442, 167] on img "button" at bounding box center [453, 170] width 5 height 6
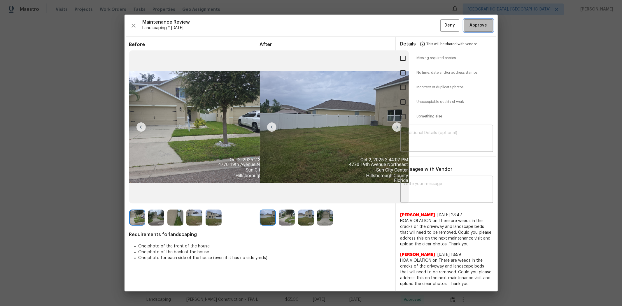
click at [442, 27] on span "Approve" at bounding box center [478, 25] width 17 height 7
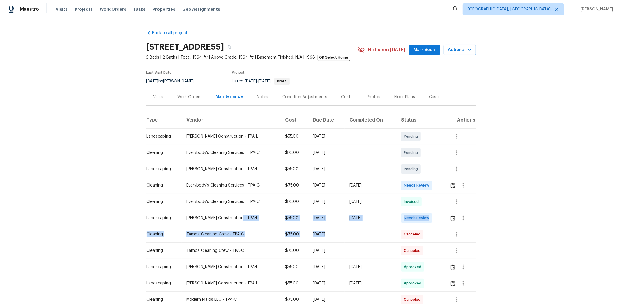
drag, startPoint x: 398, startPoint y: 234, endPoint x: 481, endPoint y: 232, distance: 83.7
click at [334, 196] on tbody "Landscaping [PERSON_NAME] Construction - TPA-L $55.00 [DATE] Pending Cleaning E…" at bounding box center [311, 267] width 330 height 278
click at [334, 196] on button "button" at bounding box center [463, 218] width 14 height 14
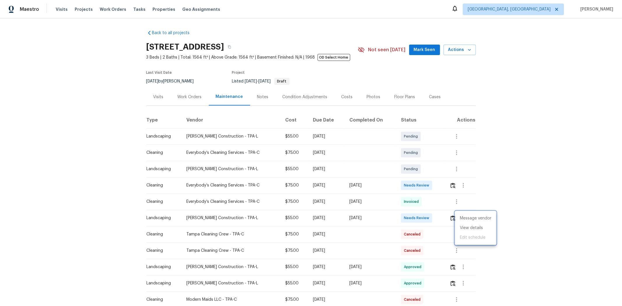
click at [334, 196] on div at bounding box center [311, 153] width 622 height 306
click at [334, 196] on img "button" at bounding box center [453, 218] width 5 height 6
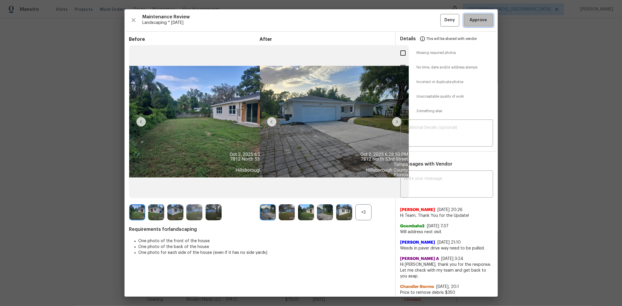
click at [334, 15] on button "Approve" at bounding box center [478, 20] width 29 height 13
